Goal: Task Accomplishment & Management: Use online tool/utility

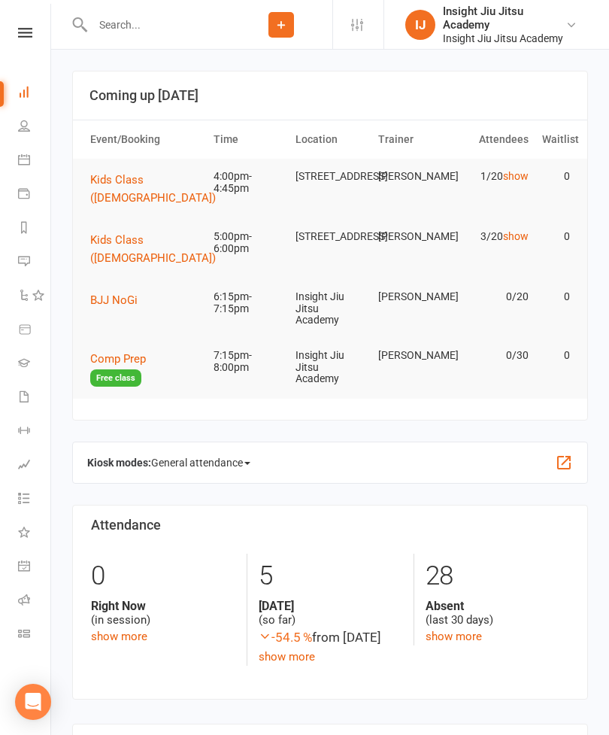
click at [525, 175] on link "show" at bounding box center [516, 176] width 26 height 12
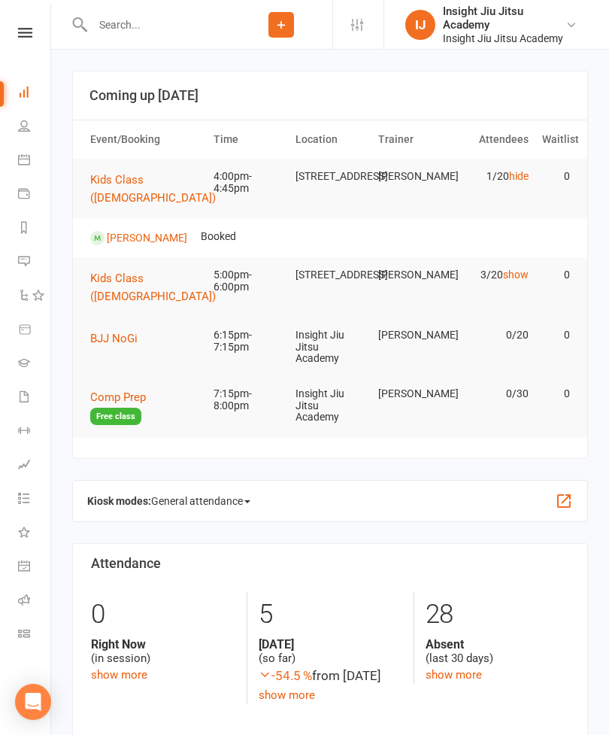
click at [135, 178] on span "Kids Class ([DEMOGRAPHIC_DATA])" at bounding box center [153, 189] width 126 height 32
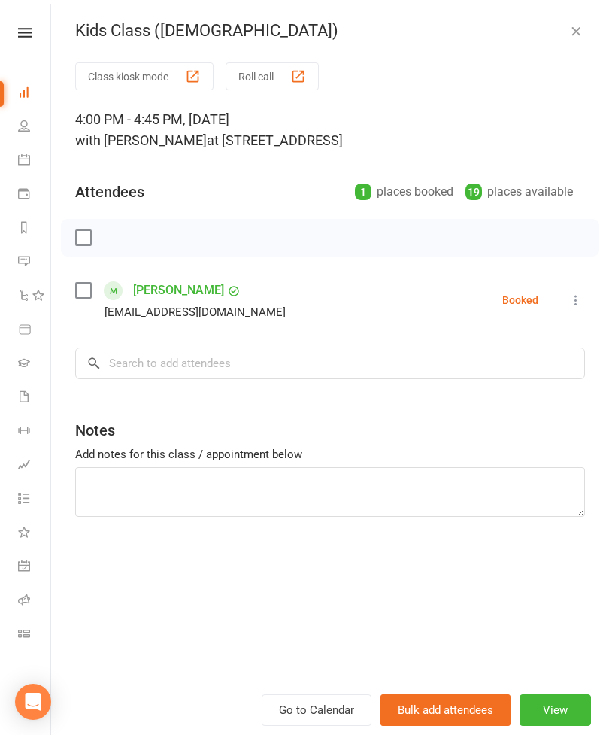
click at [180, 77] on button "Class kiosk mode" at bounding box center [144, 76] width 138 height 28
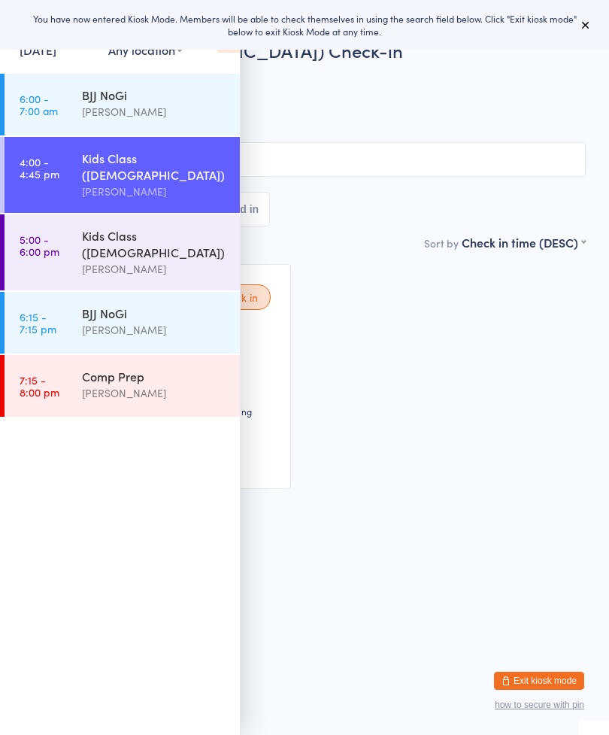
click at [583, 31] on icon at bounding box center [586, 25] width 12 height 12
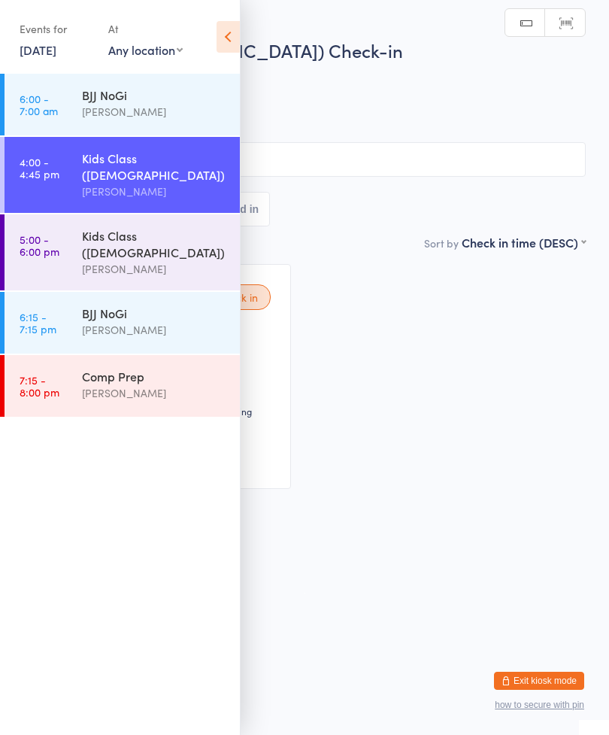
click at [220, 40] on icon at bounding box center [228, 37] width 23 height 32
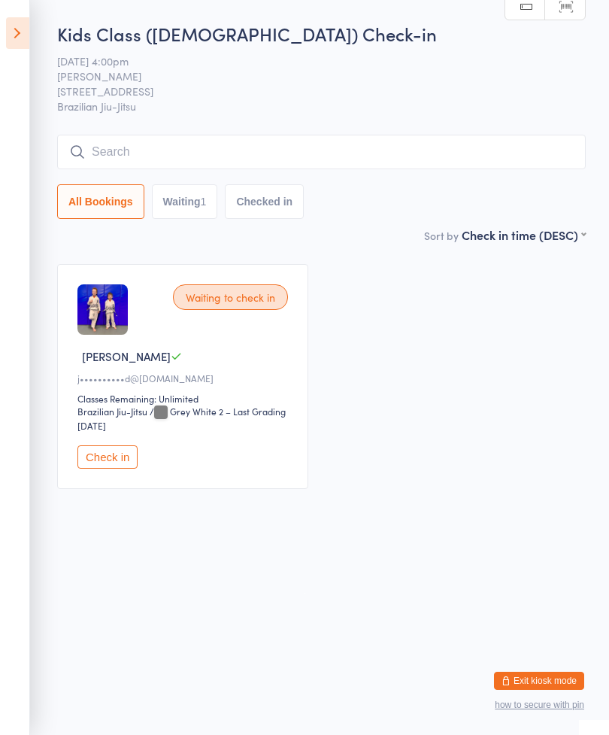
click at [117, 137] on input "search" at bounding box center [321, 152] width 529 height 35
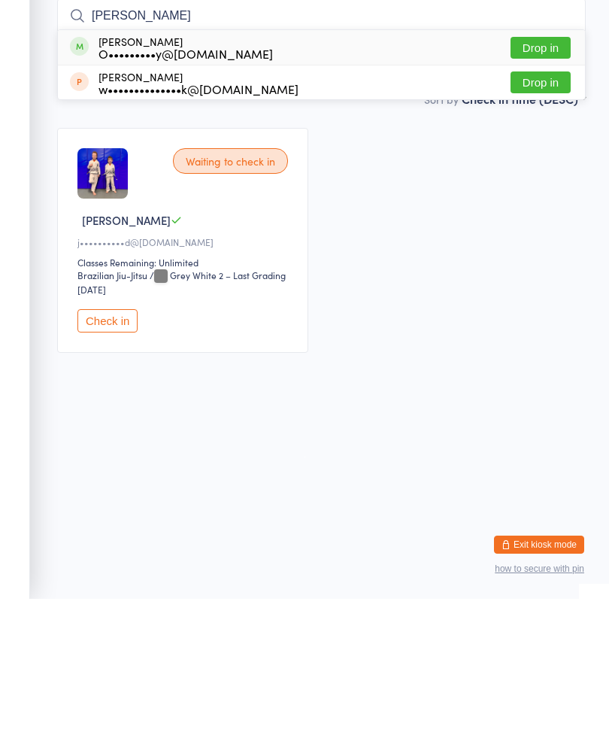
type input "Olivia"
click at [538, 173] on button "Drop in" at bounding box center [540, 184] width 60 height 22
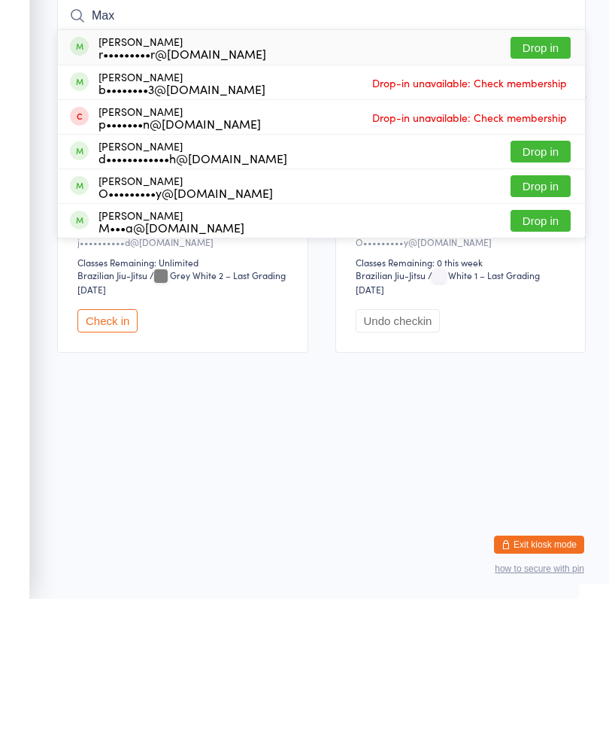
type input "Max"
click at [541, 311] on button "Drop in" at bounding box center [540, 322] width 60 height 22
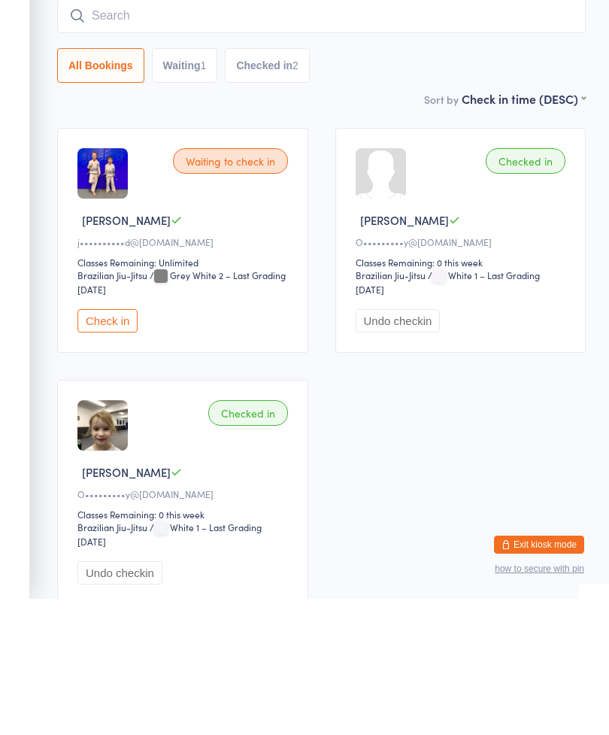
click at [570, 401] on div "Waiting to check in Jacob S j••••••••••d@gmail.com Classes Remaining: Unlimited…" at bounding box center [322, 502] width 556 height 504
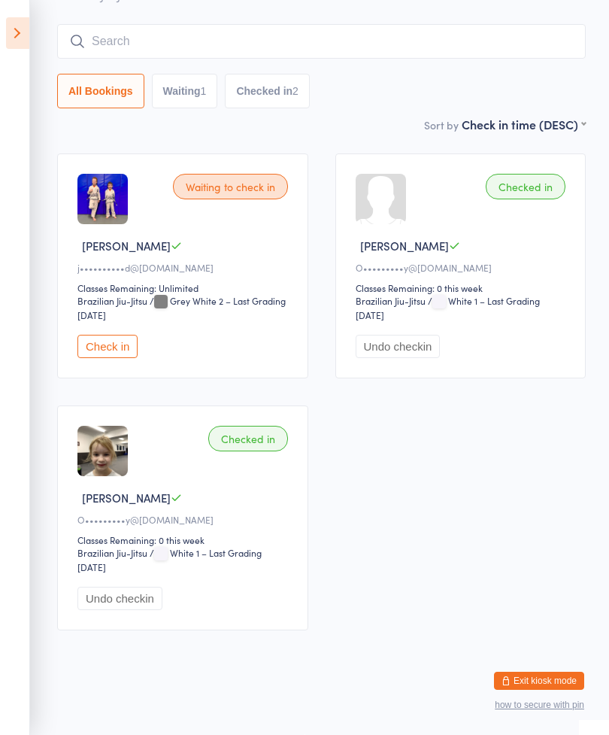
click at [95, 341] on button "Check in" at bounding box center [107, 346] width 60 height 23
